Goal: Check status

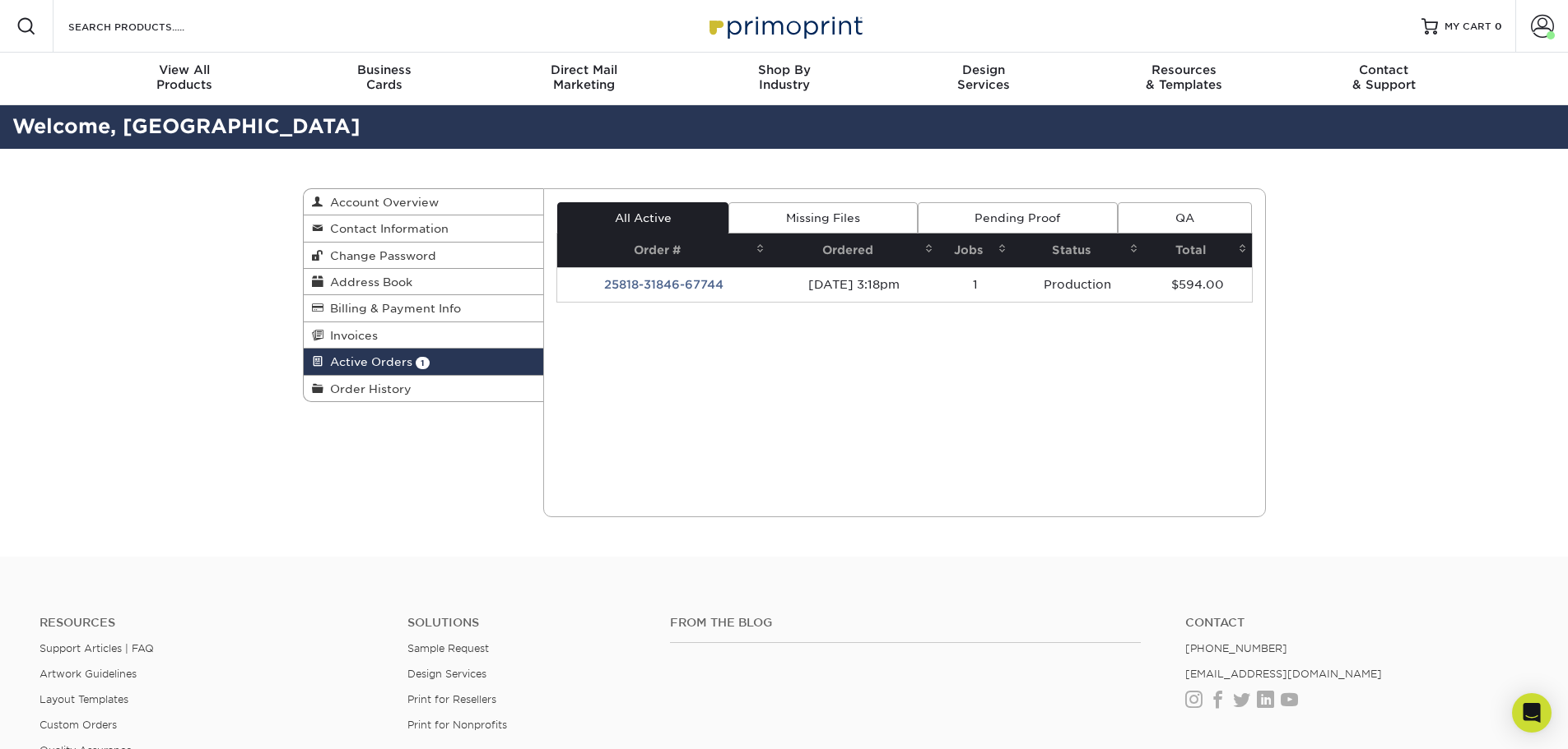
click at [1216, 265] on th "Total" at bounding box center [1197, 251] width 108 height 33
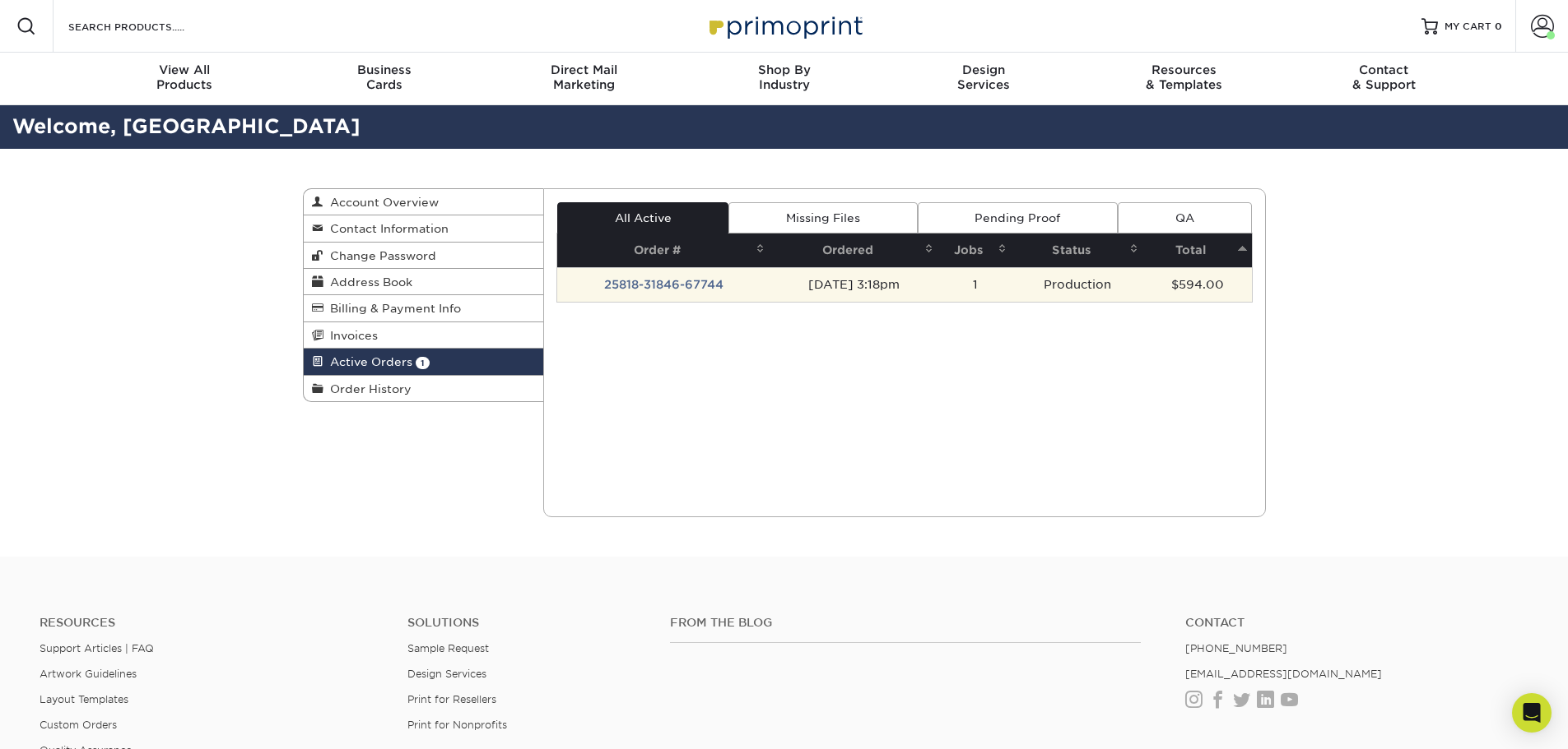
click at [1209, 279] on td "$594.00" at bounding box center [1197, 284] width 108 height 34
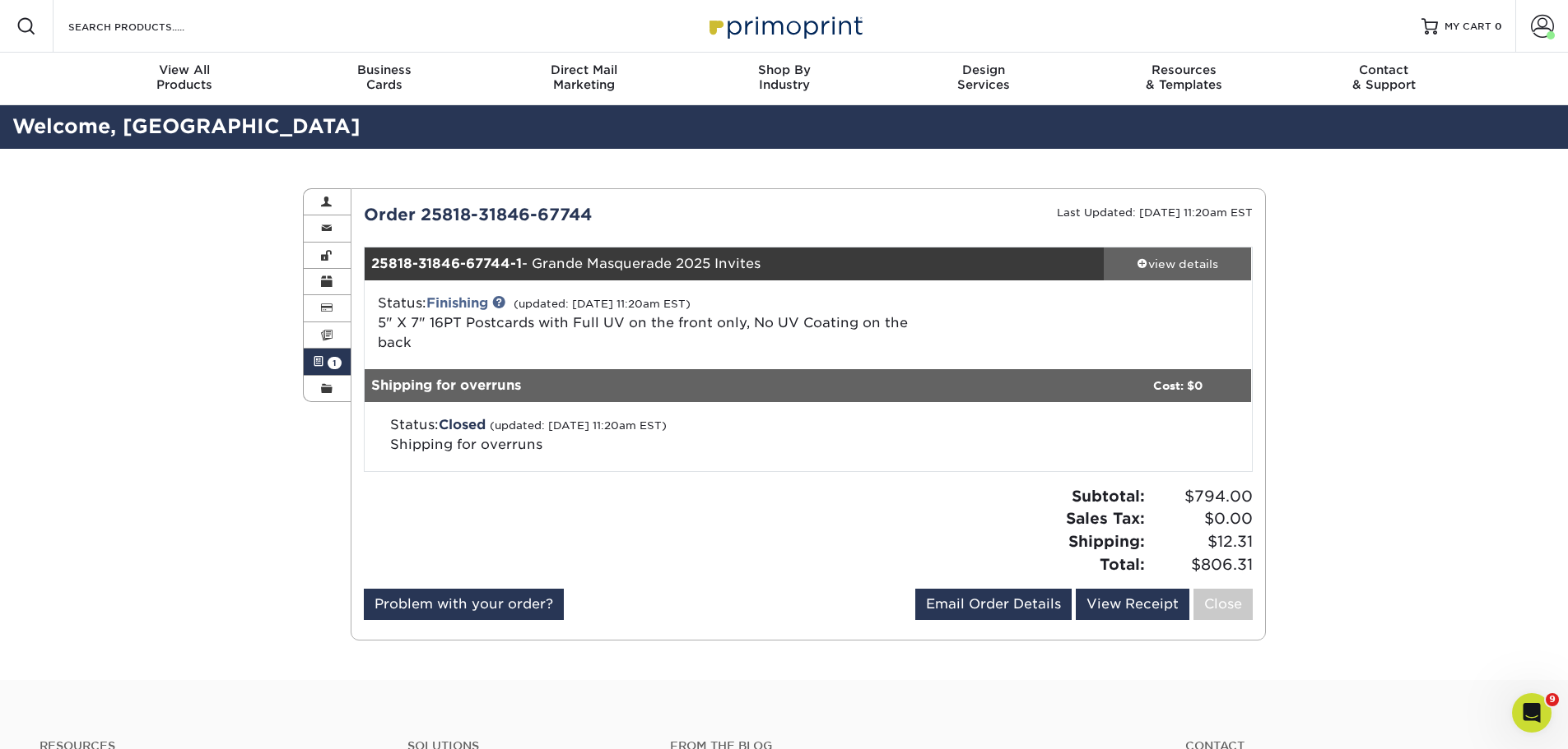
click at [1145, 263] on div "view details" at bounding box center [1178, 264] width 148 height 17
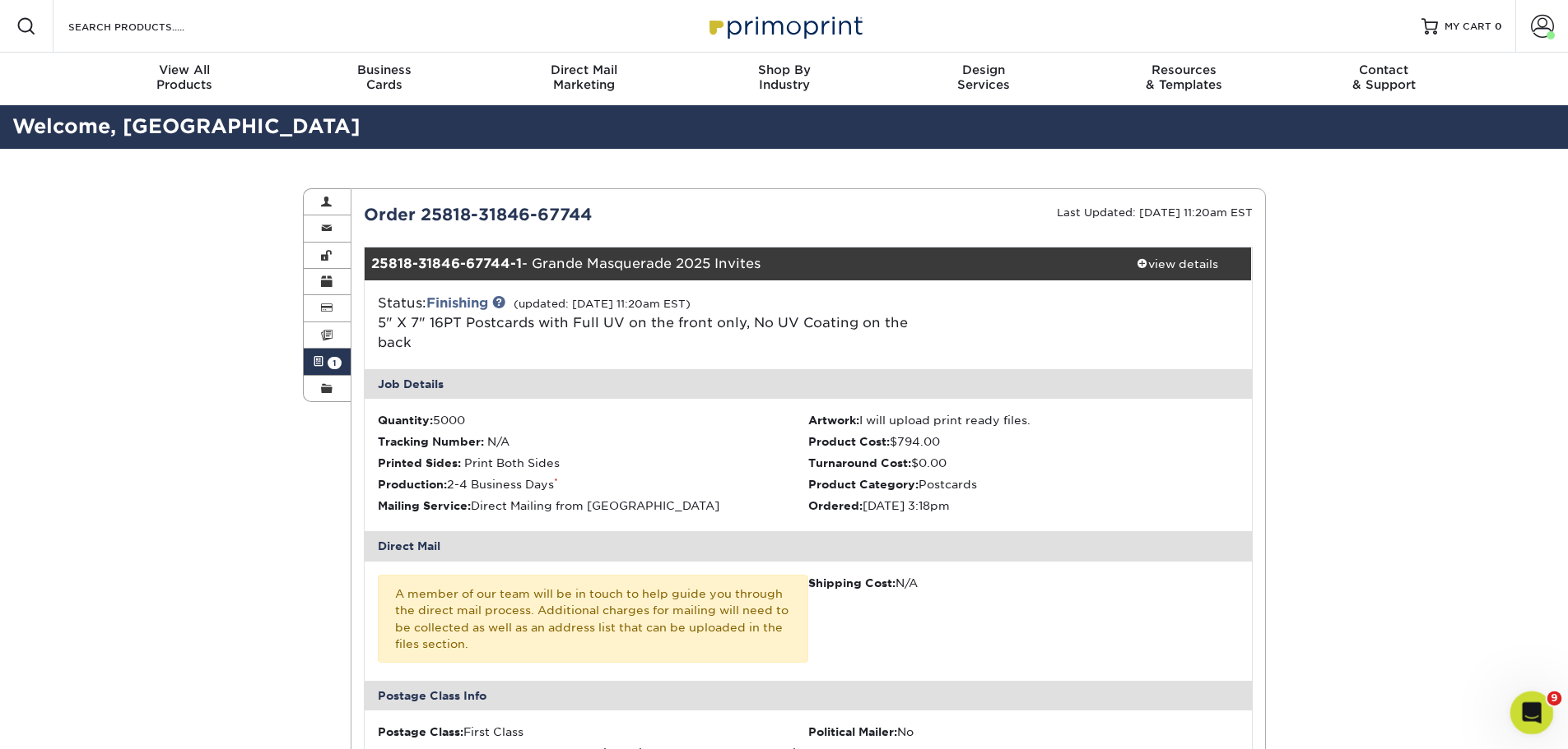
click at [1540, 719] on div "Open Intercom Messenger" at bounding box center [1529, 710] width 55 height 55
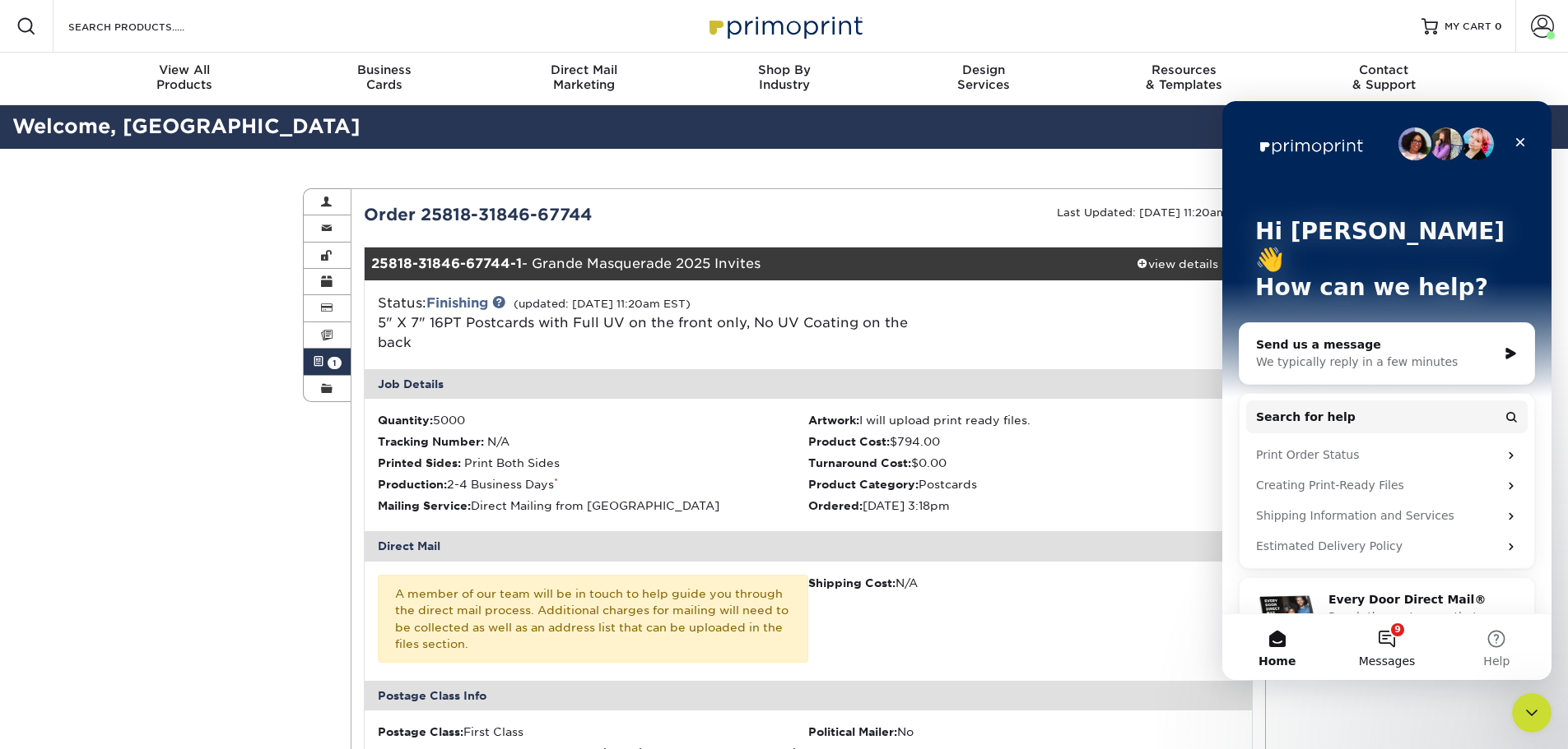
click at [1385, 641] on button "9 Messages" at bounding box center [1386, 647] width 109 height 66
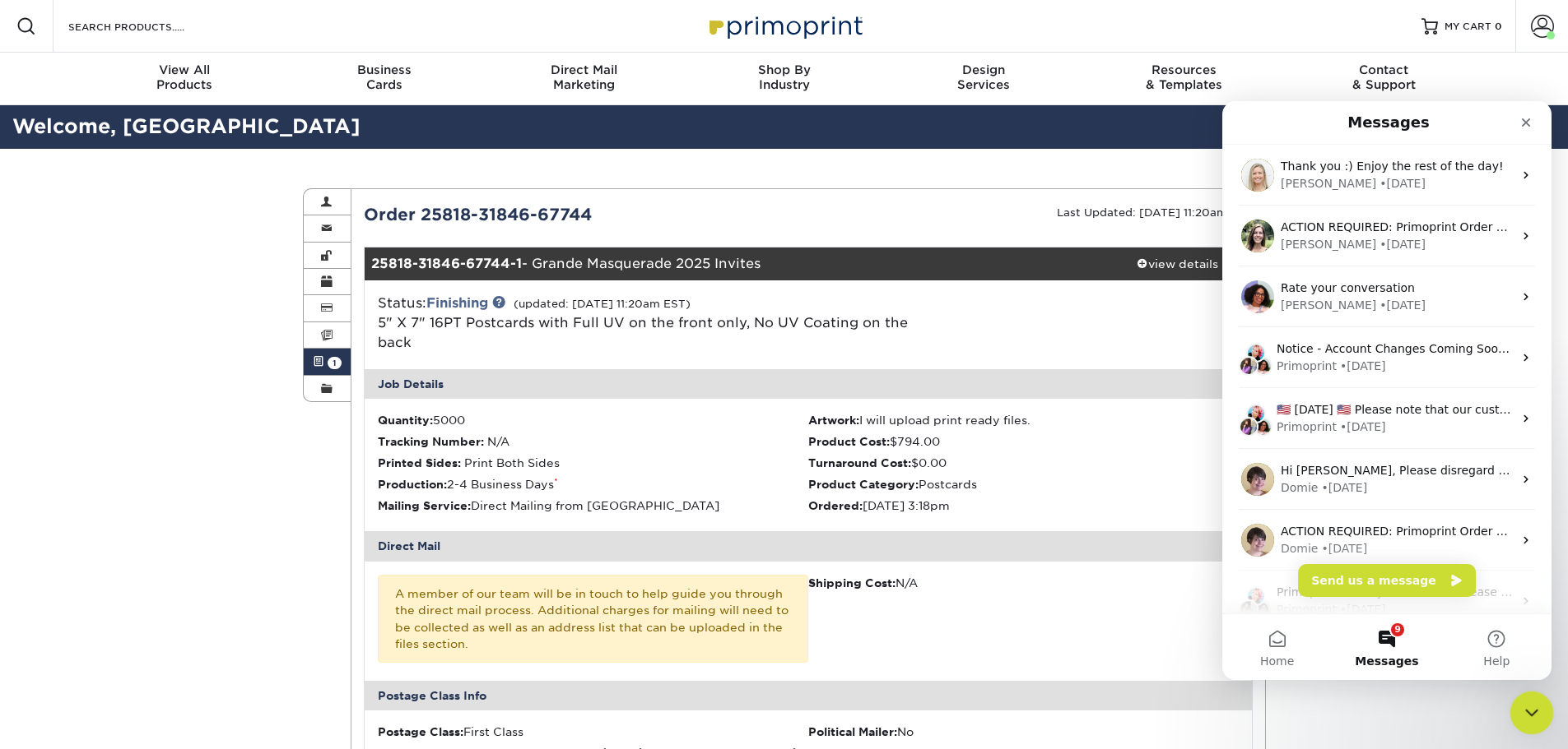
click at [1522, 706] on icon "Close Intercom Messenger" at bounding box center [1528, 710] width 19 height 19
